Goal: Task Accomplishment & Management: Manage account settings

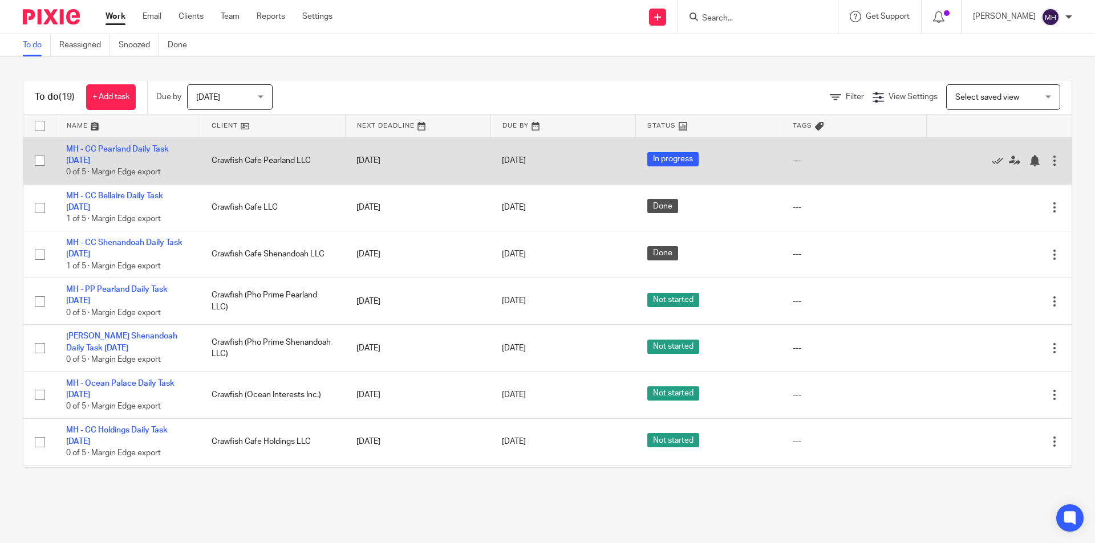
click at [1036, 159] on td "Edit task Delete" at bounding box center [998, 160] width 145 height 47
click at [1049, 158] on div at bounding box center [1054, 160] width 11 height 11
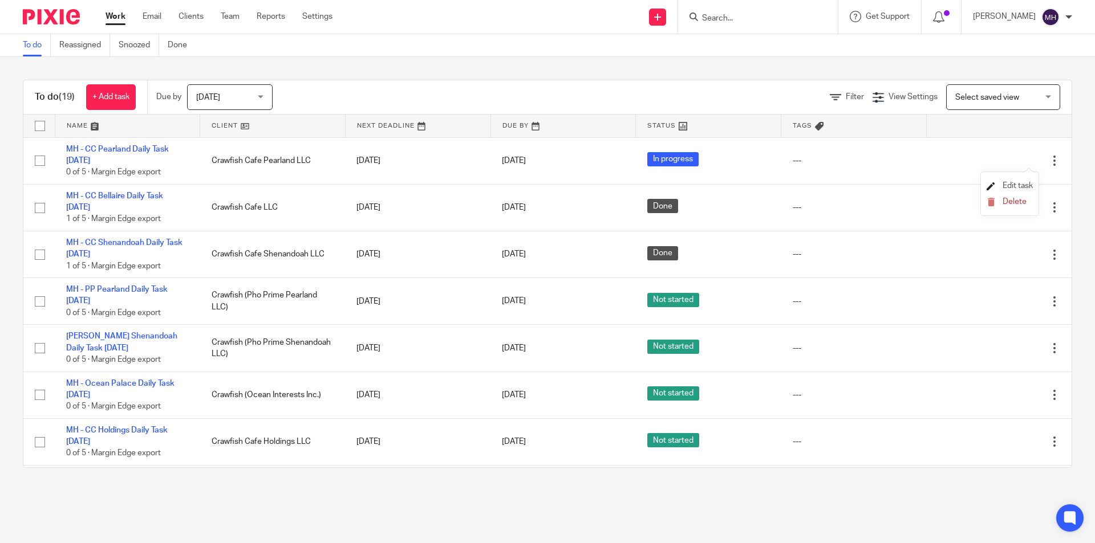
click at [1023, 186] on span "Edit task" at bounding box center [1018, 186] width 30 height 8
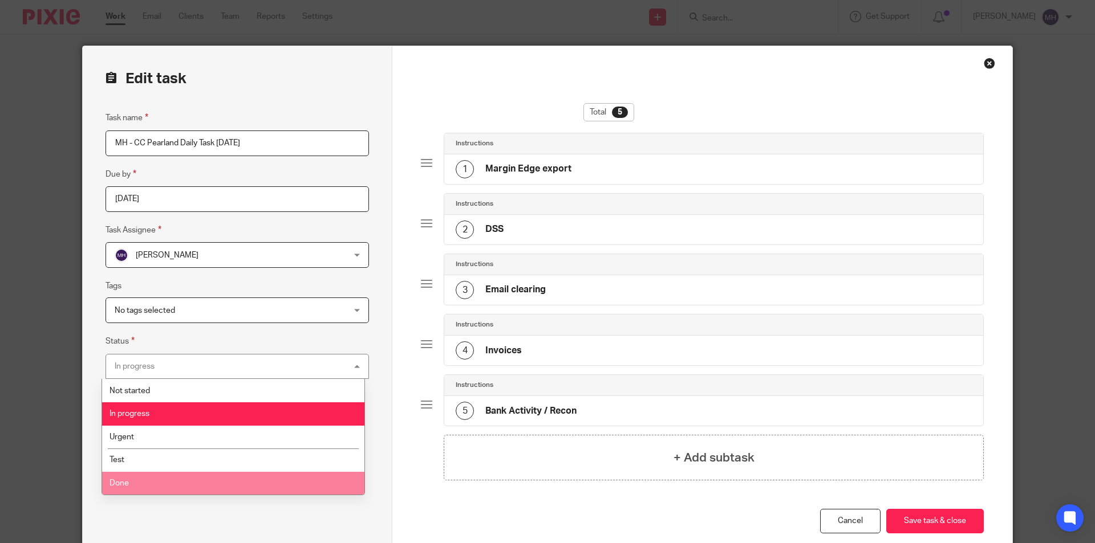
click at [151, 476] on li "Done" at bounding box center [233, 483] width 262 height 23
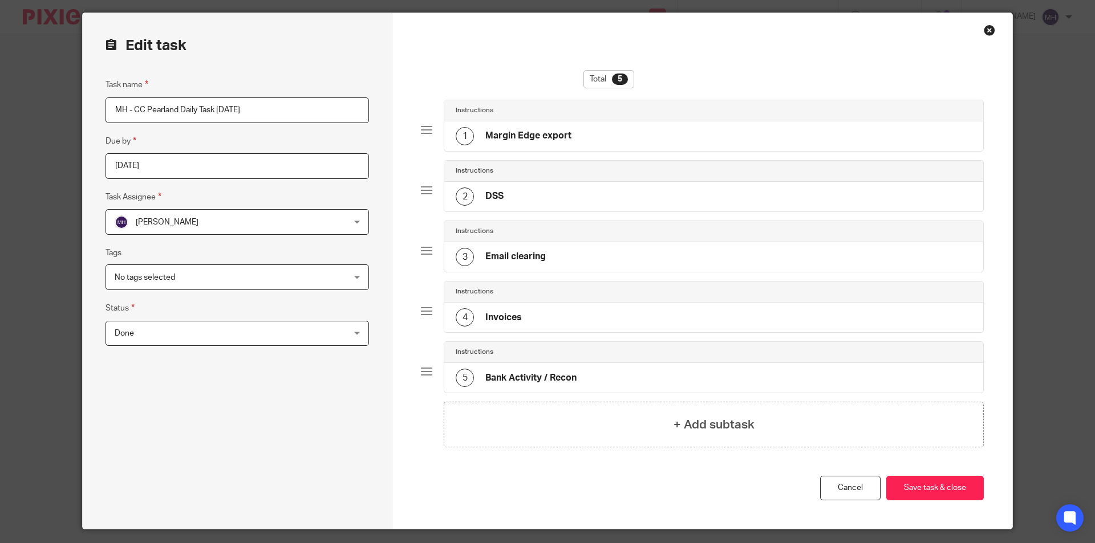
scroll to position [65, 0]
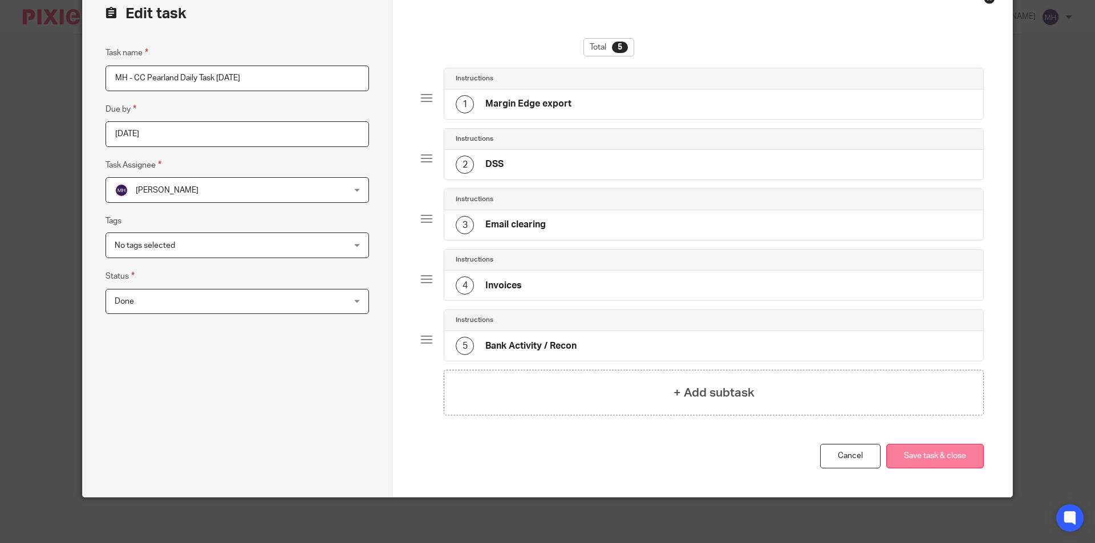
click at [953, 453] on button "Save task & close" at bounding box center [935, 456] width 98 height 25
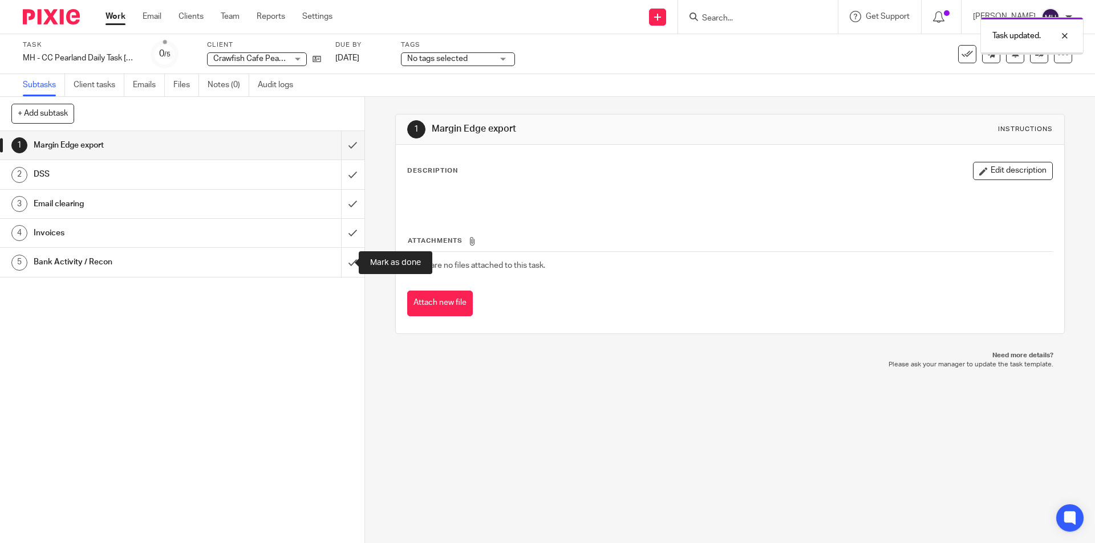
click at [347, 265] on input "submit" at bounding box center [182, 262] width 364 height 29
click at [65, 18] on img at bounding box center [51, 16] width 57 height 15
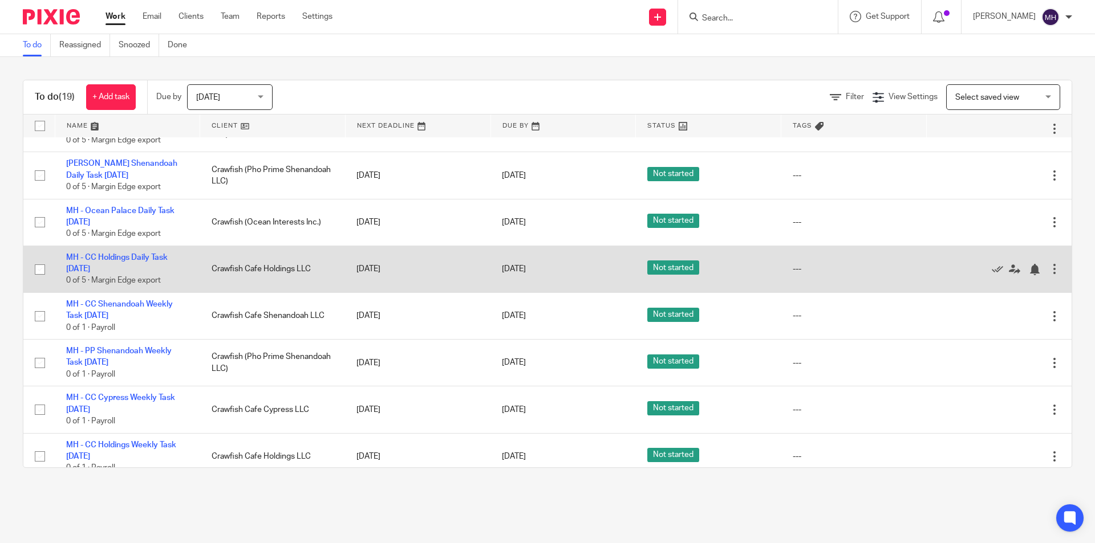
scroll to position [98, 0]
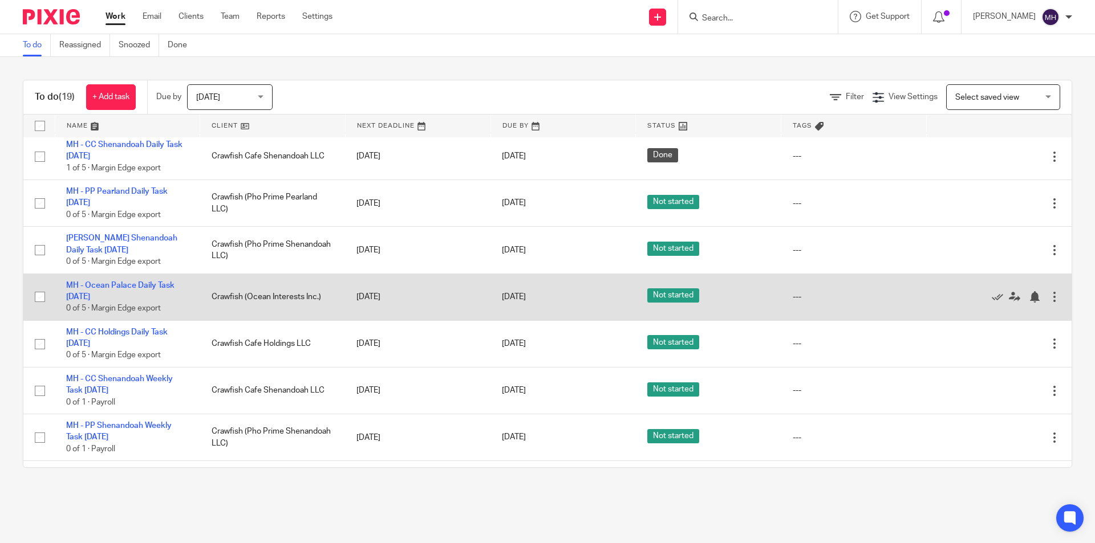
click at [1049, 294] on div at bounding box center [1054, 296] width 11 height 11
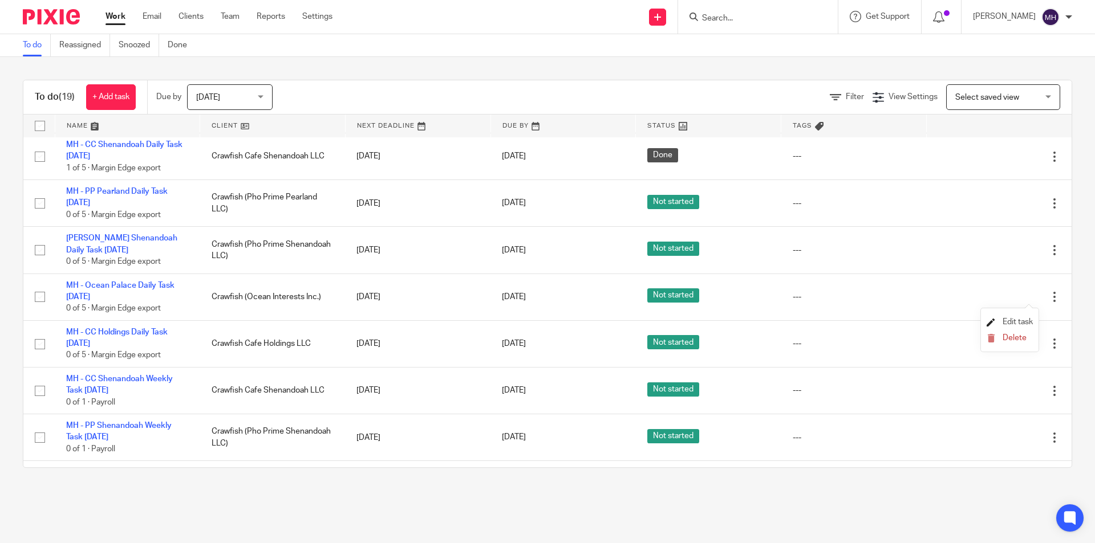
click at [1029, 322] on span "Edit task" at bounding box center [1018, 322] width 30 height 8
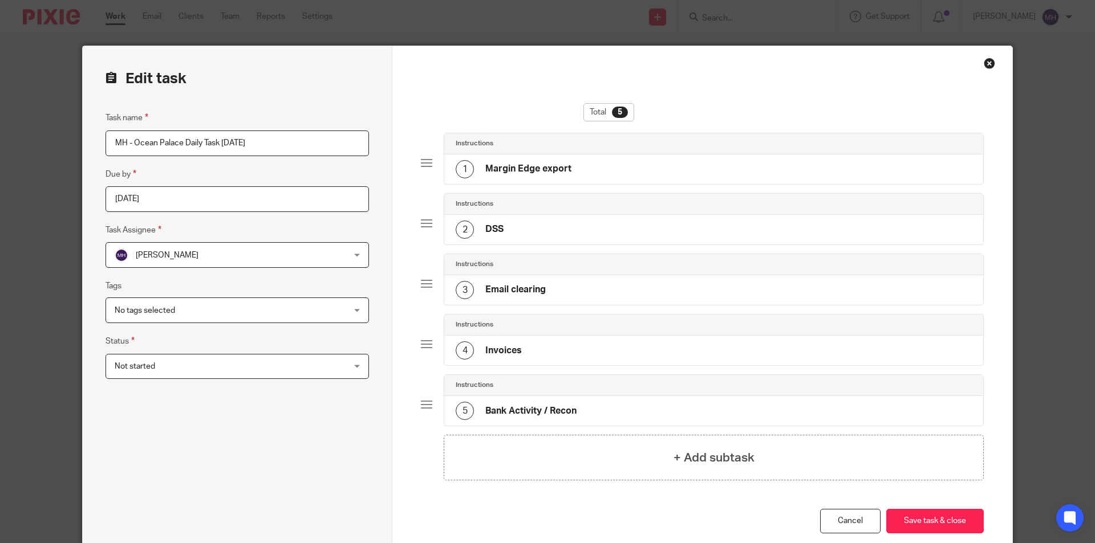
click at [194, 355] on span "Not started" at bounding box center [216, 367] width 203 height 24
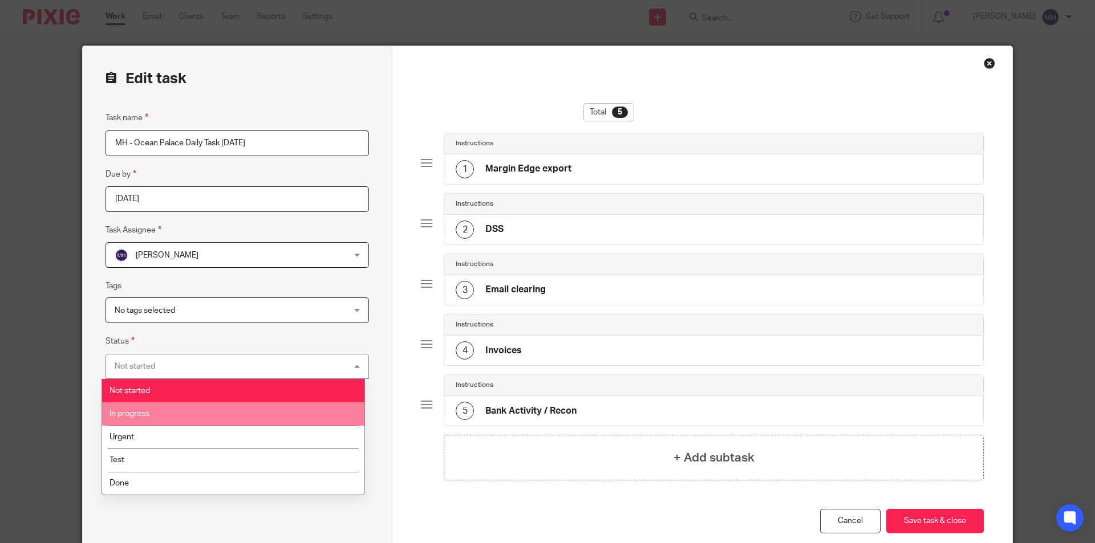
click at [163, 406] on li "In progress" at bounding box center [233, 414] width 262 height 23
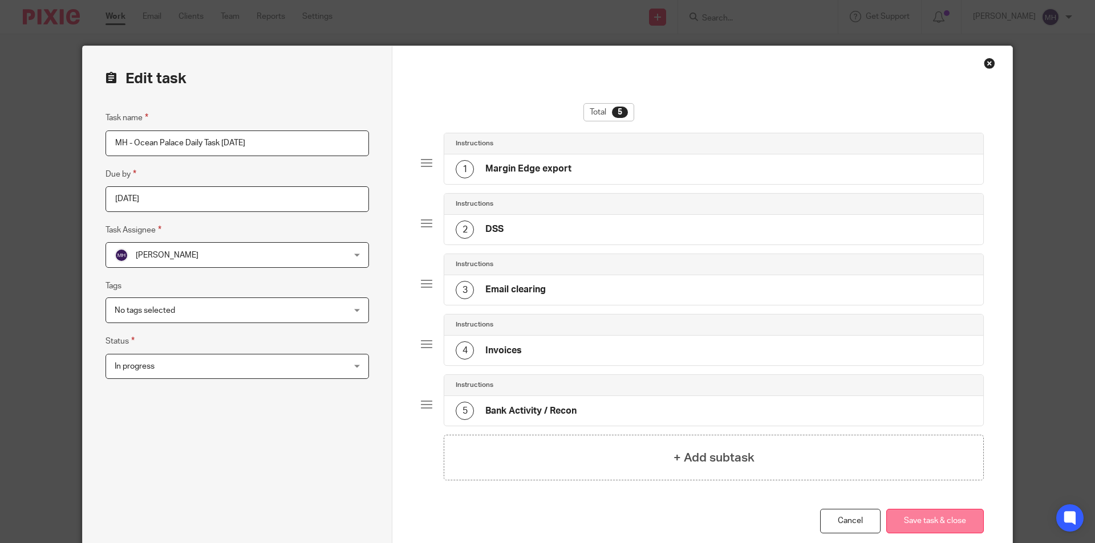
click at [924, 518] on button "Save task & close" at bounding box center [935, 521] width 98 height 25
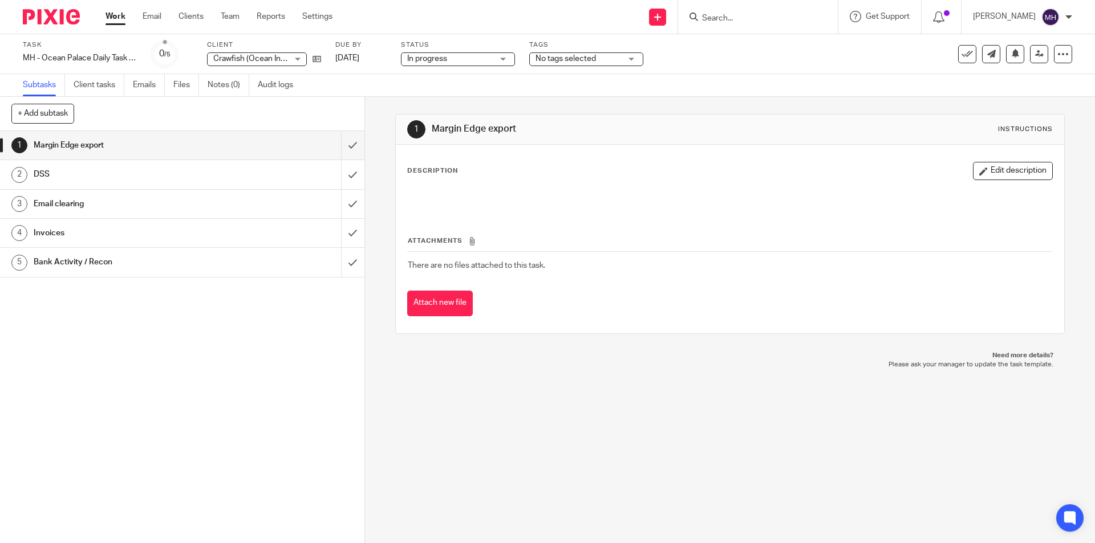
click at [64, 13] on img at bounding box center [51, 16] width 57 height 15
